Goal: Task Accomplishment & Management: Use online tool/utility

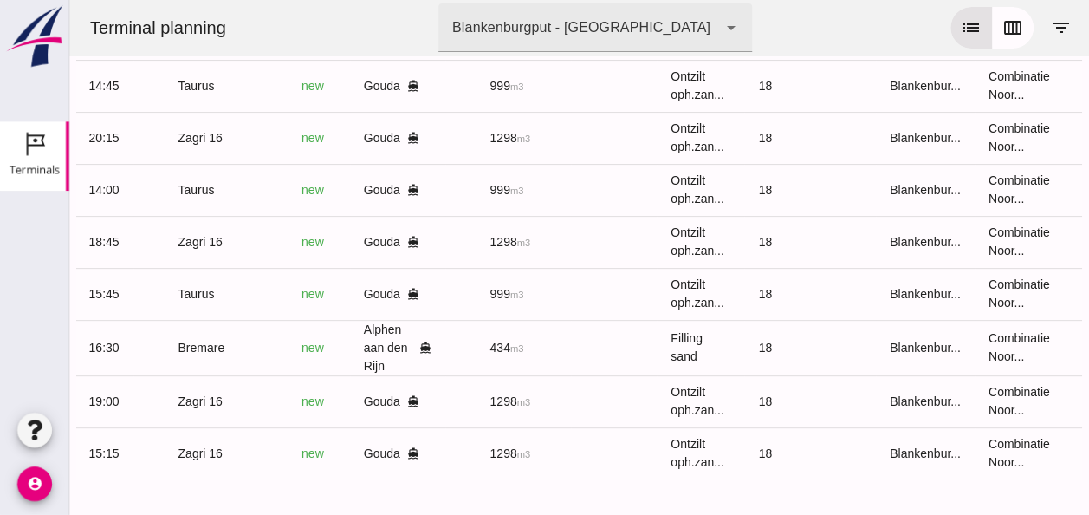
scroll to position [0, 439]
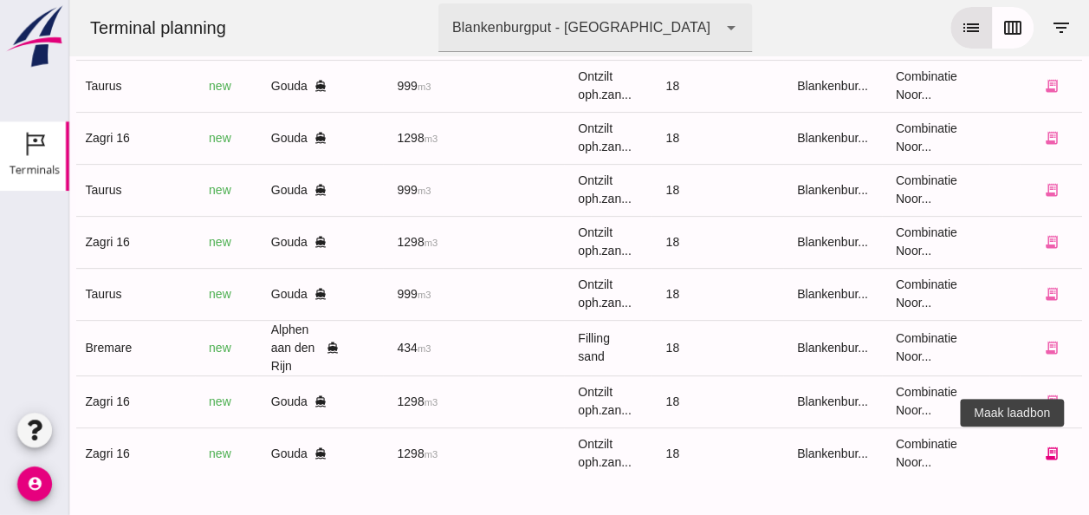
click at [1043, 445] on icon "receipt_long" at bounding box center [1051, 453] width 16 height 16
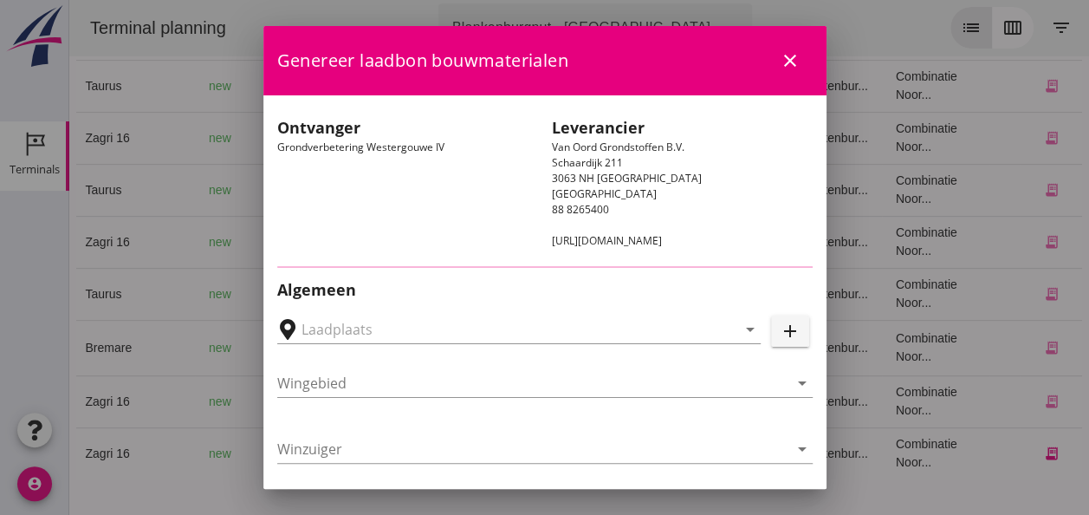
type input "Loswal Fa. J. Bos&Zonen, [GEOGRAPHIC_DATA]"
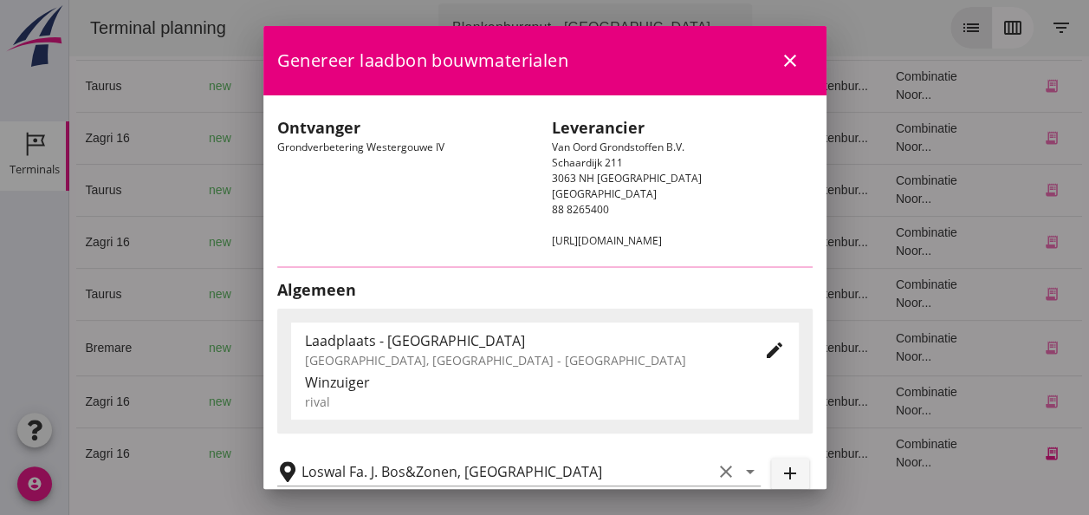
type input "Zagri 16"
type input "[PERSON_NAME]"
type input "1298"
type input "Ontzilt oph.zand [75] (6120)"
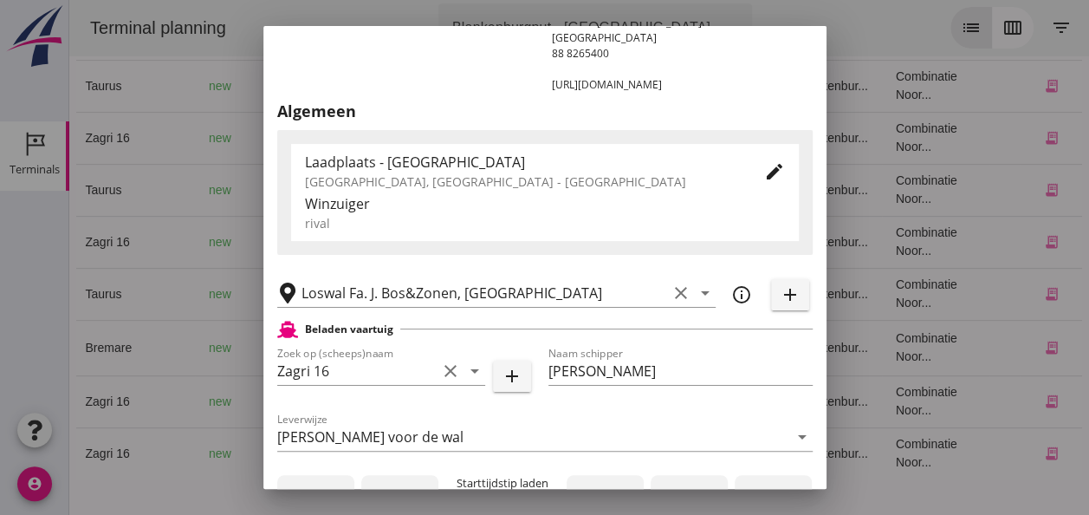
scroll to position [433, 0]
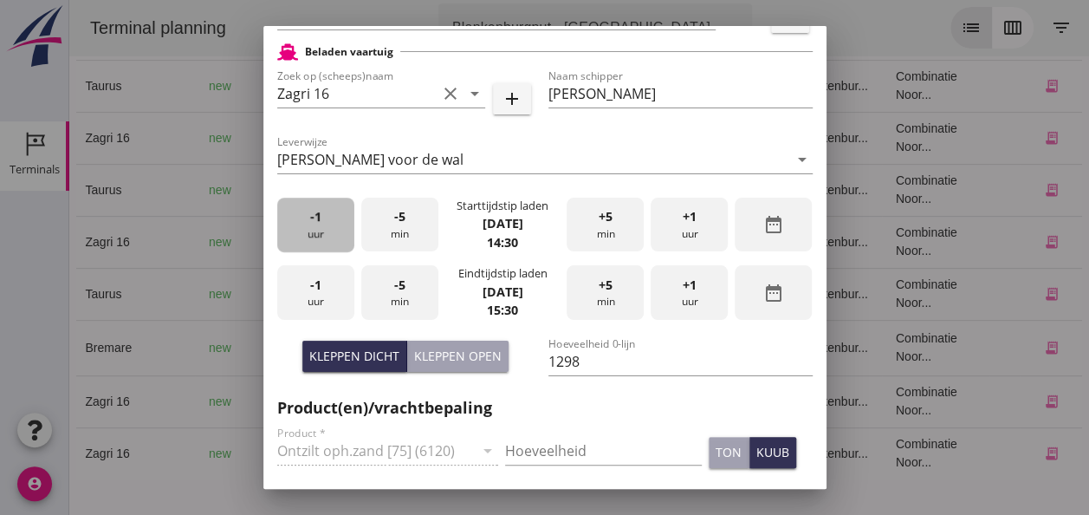
click at [327, 234] on div "-1 uur" at bounding box center [315, 225] width 77 height 55
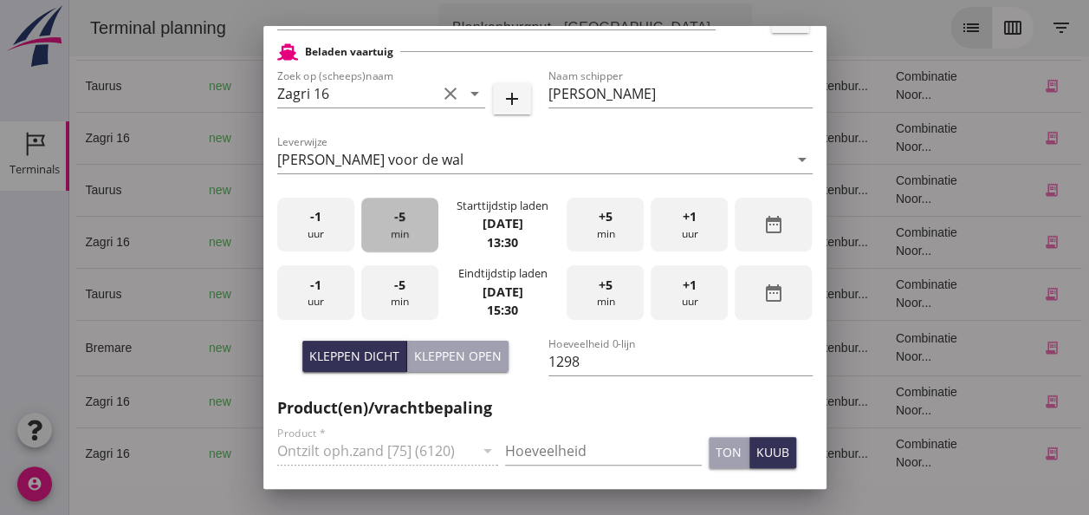
click at [408, 220] on div "-5 min" at bounding box center [399, 225] width 77 height 55
click at [315, 297] on div "-1 uur" at bounding box center [315, 292] width 77 height 55
click at [395, 299] on div "-5 min" at bounding box center [399, 292] width 77 height 55
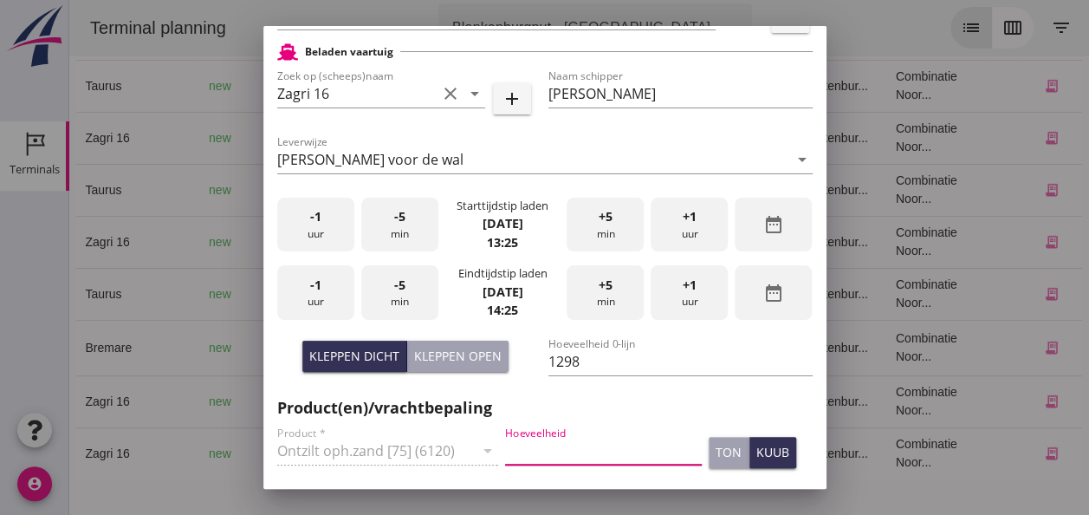
drag, startPoint x: 535, startPoint y: 442, endPoint x: 568, endPoint y: 445, distance: 33.0
click at [535, 444] on input "Hoeveelheid" at bounding box center [603, 451] width 197 height 28
type input "1298"
click at [757, 445] on div "kuub" at bounding box center [773, 452] width 33 height 18
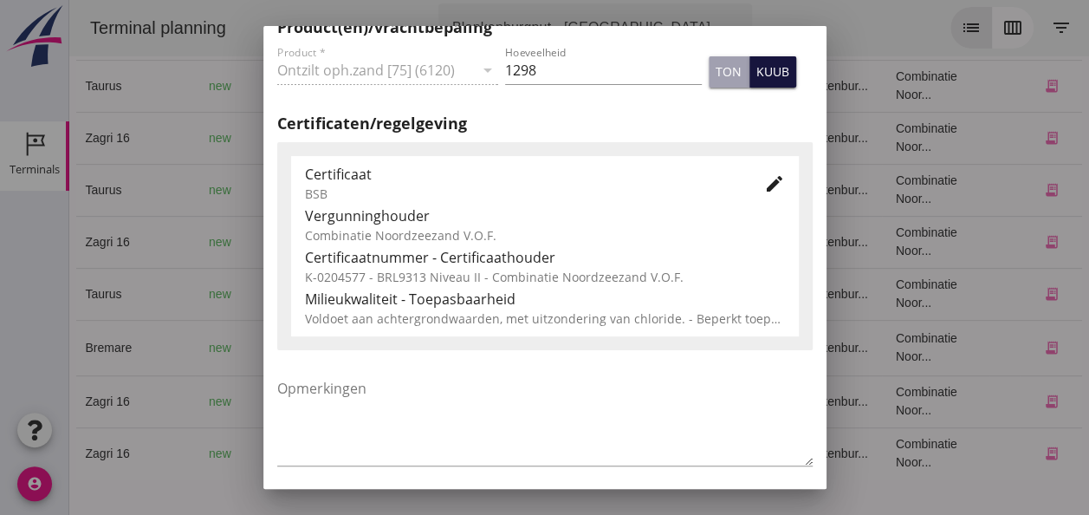
scroll to position [883, 0]
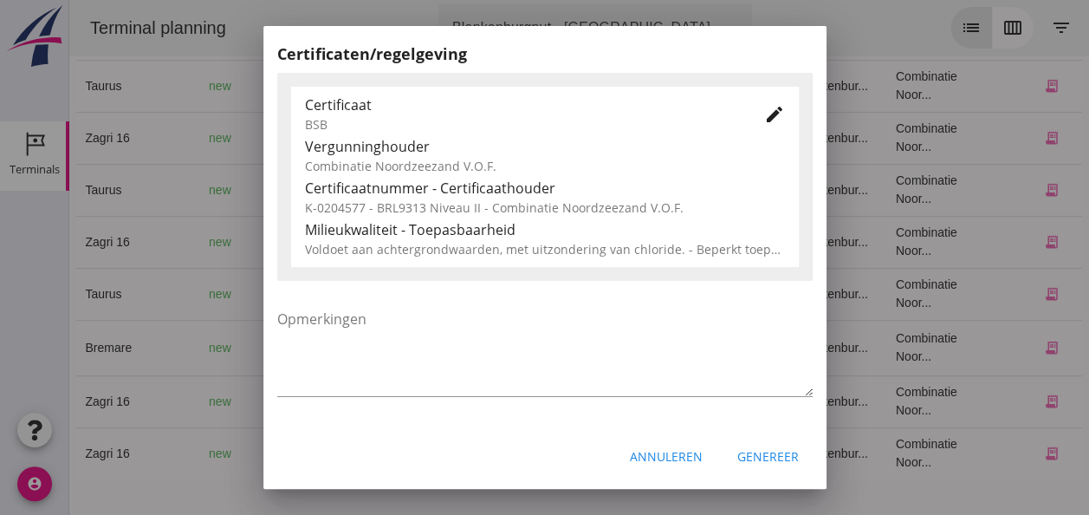
click at [766, 451] on div "Genereer" at bounding box center [768, 456] width 62 height 18
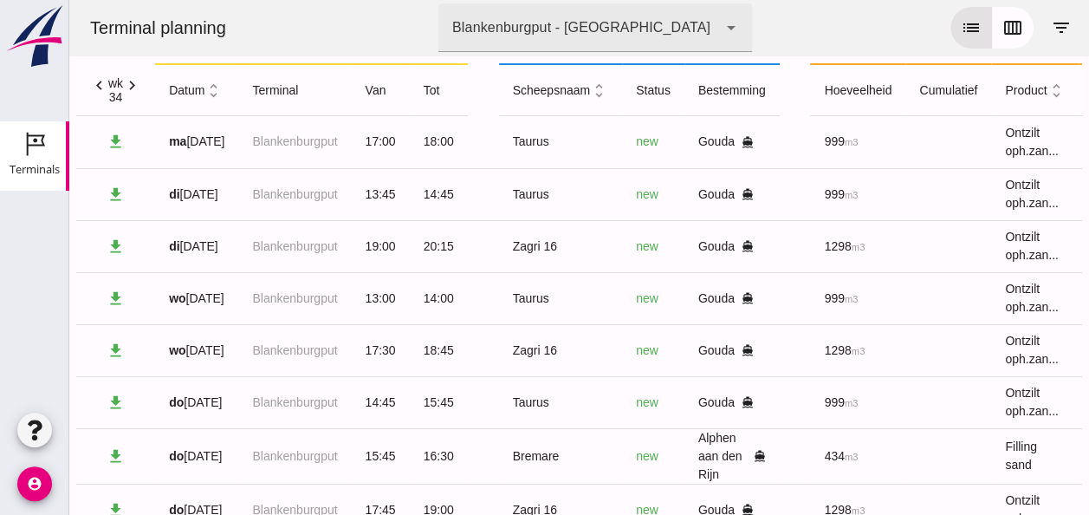
scroll to position [0, 0]
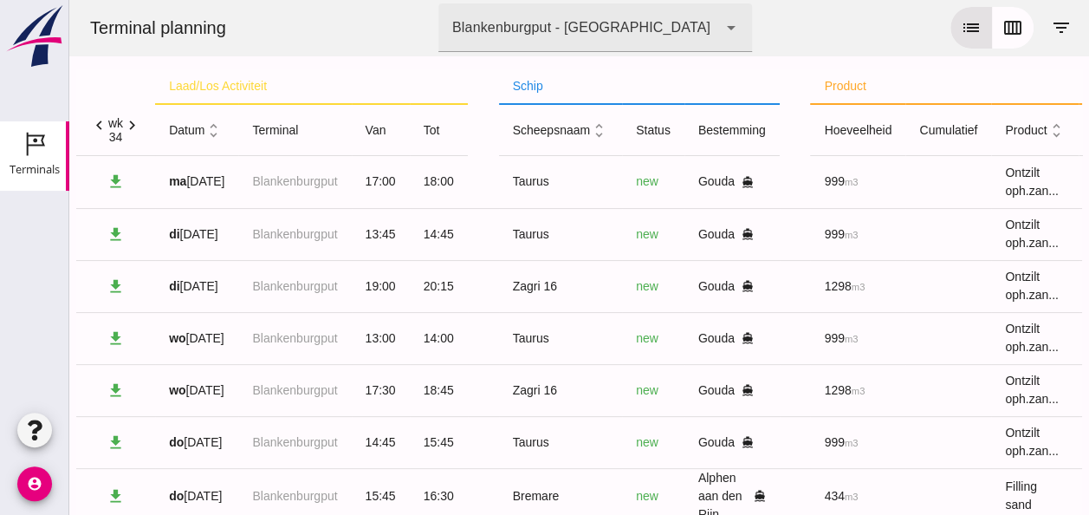
click icon "chevron_right"
